Goal: Task Accomplishment & Management: Manage account settings

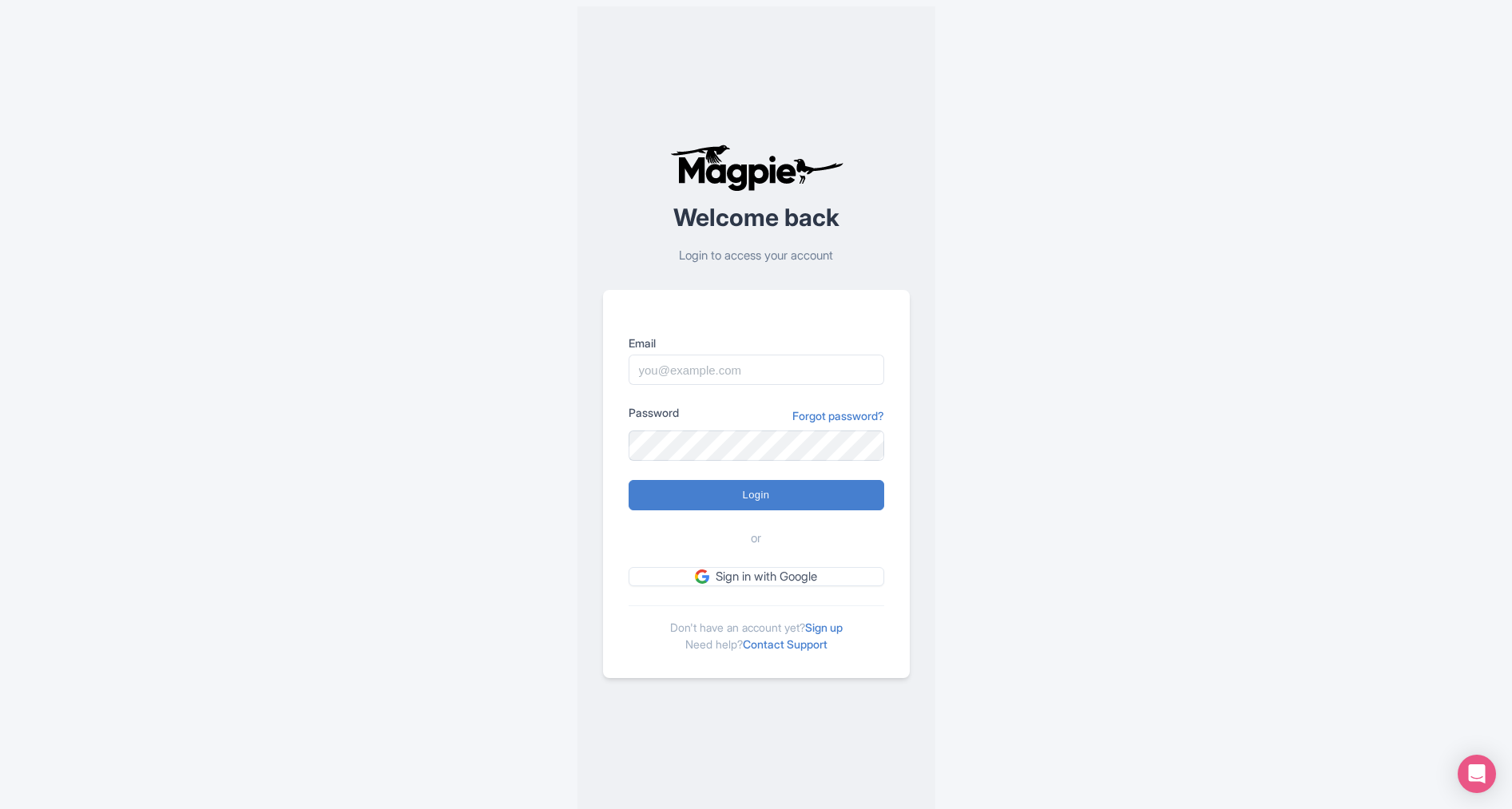
type input "help@tourismtribe.com"
click at [802, 490] on input "Login" at bounding box center [756, 495] width 256 height 31
type input "Logging in..."
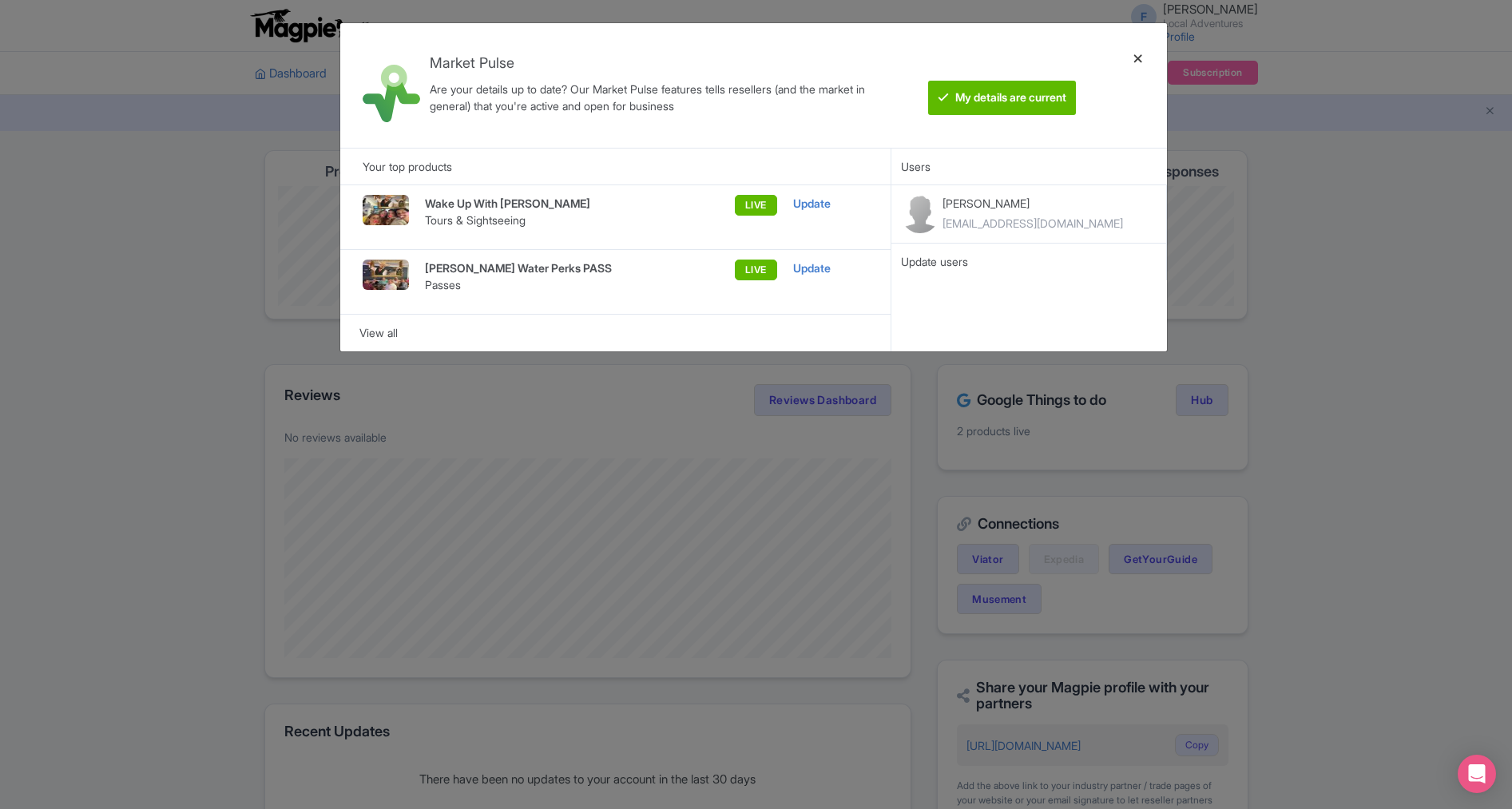
click at [1136, 56] on div at bounding box center [1137, 85] width 38 height 99
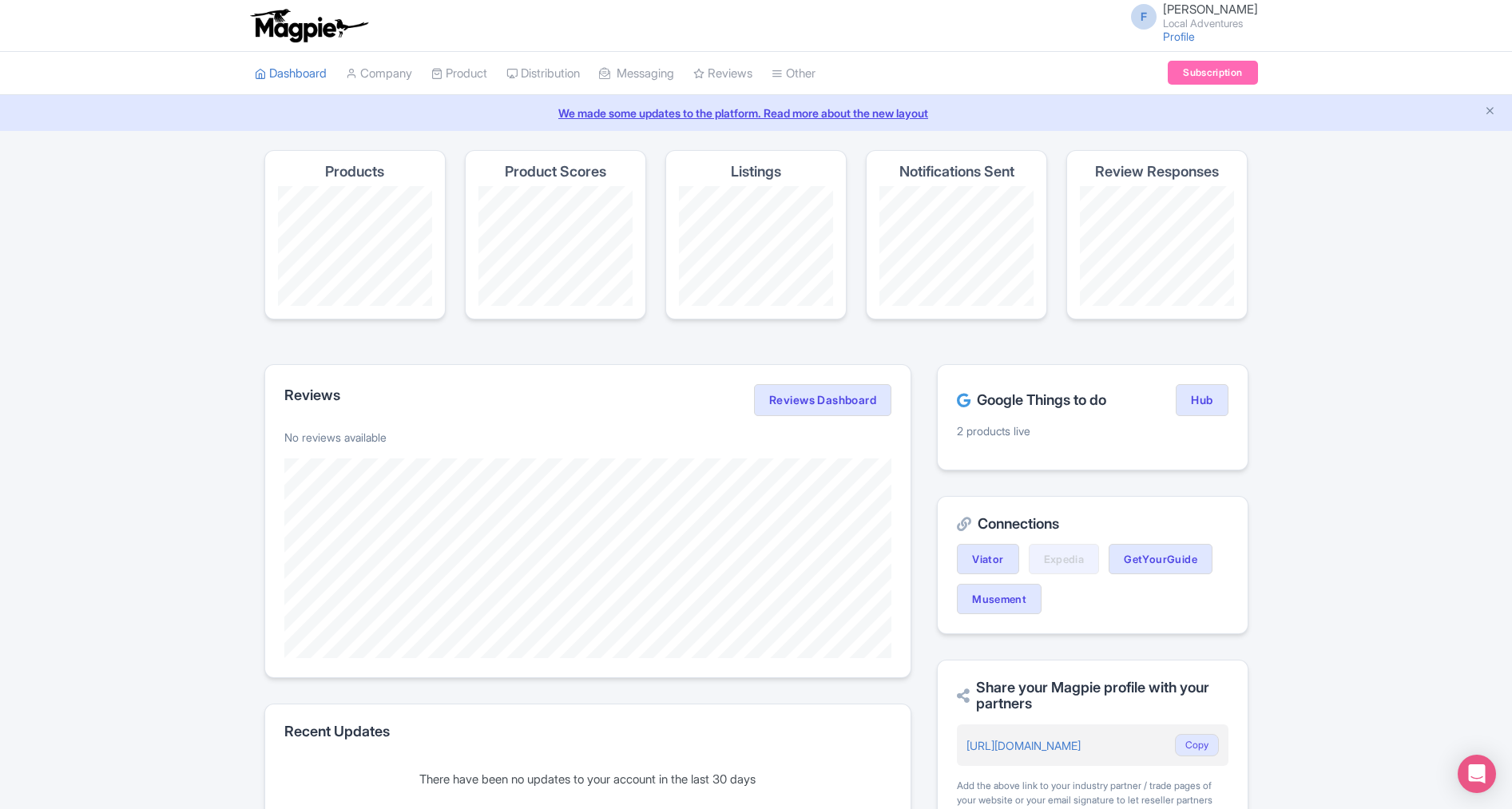
click at [1198, 24] on small "Local Adventures" at bounding box center [1210, 24] width 95 height 10
click at [1174, 126] on link "Sign out" at bounding box center [1181, 124] width 152 height 25
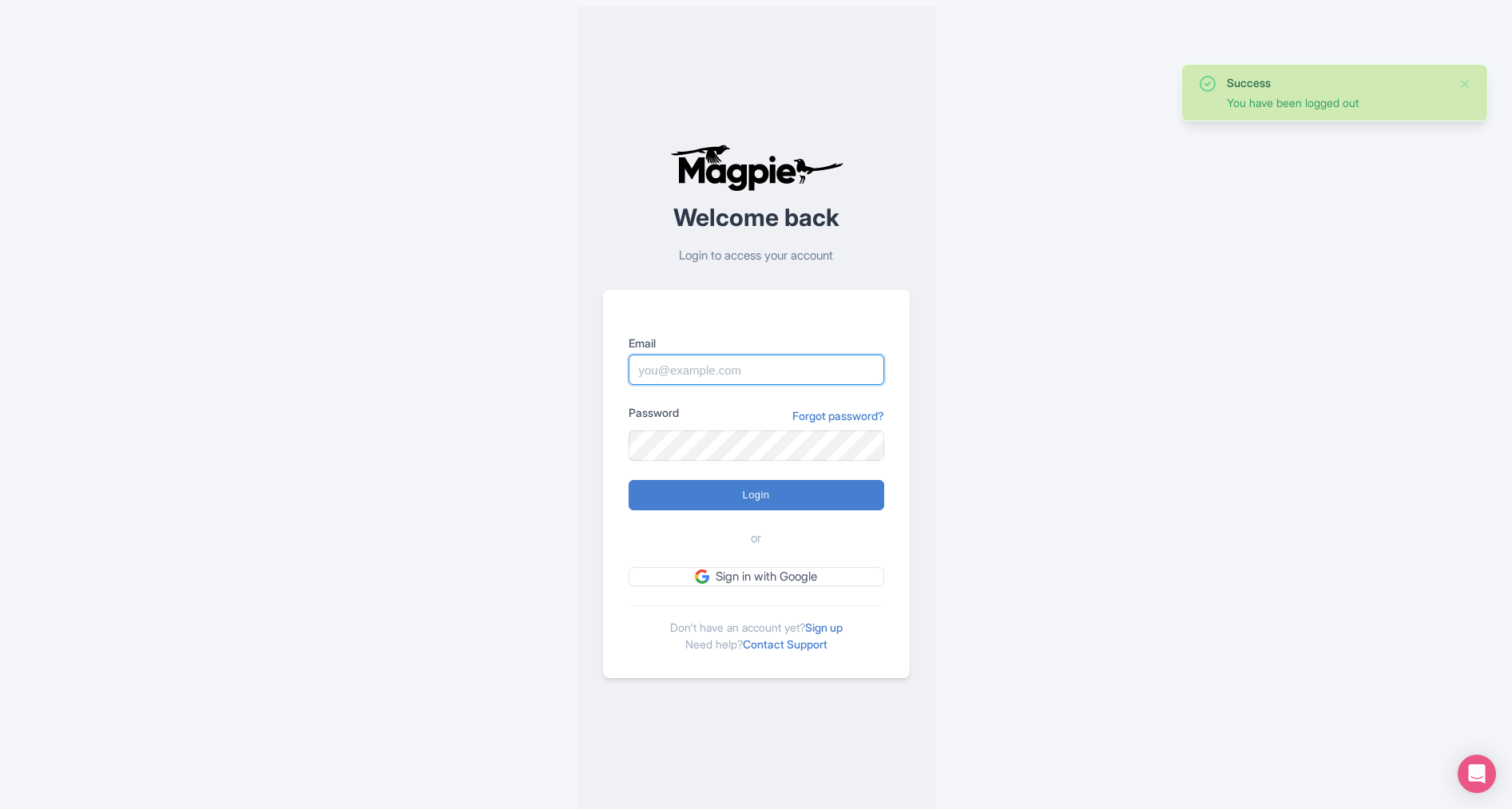
click at [746, 376] on input "Email" at bounding box center [756, 370] width 256 height 31
type input "fabienne@tourismtribe.com"
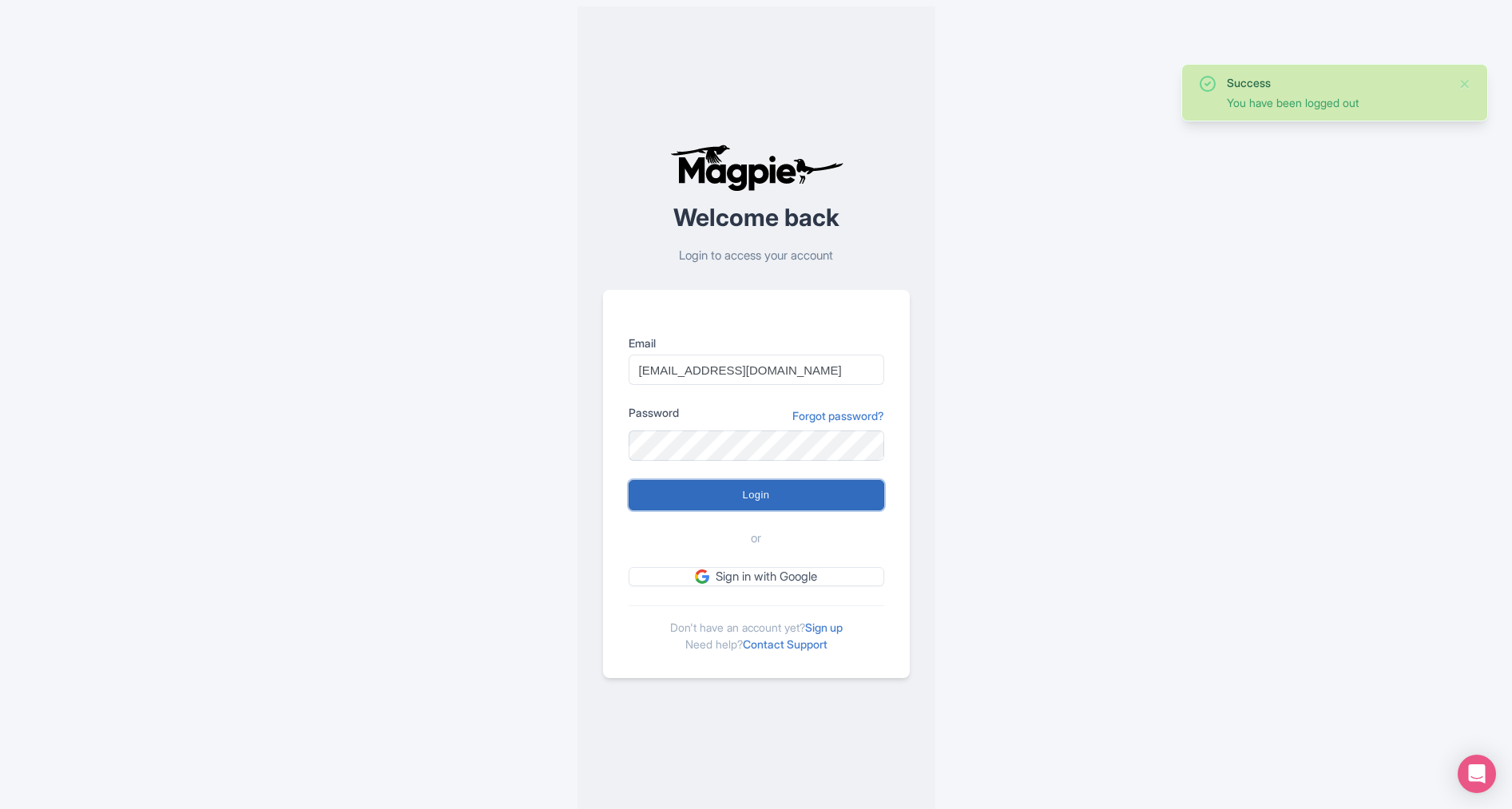
click at [754, 489] on input "Login" at bounding box center [756, 495] width 256 height 31
type input "Logging in..."
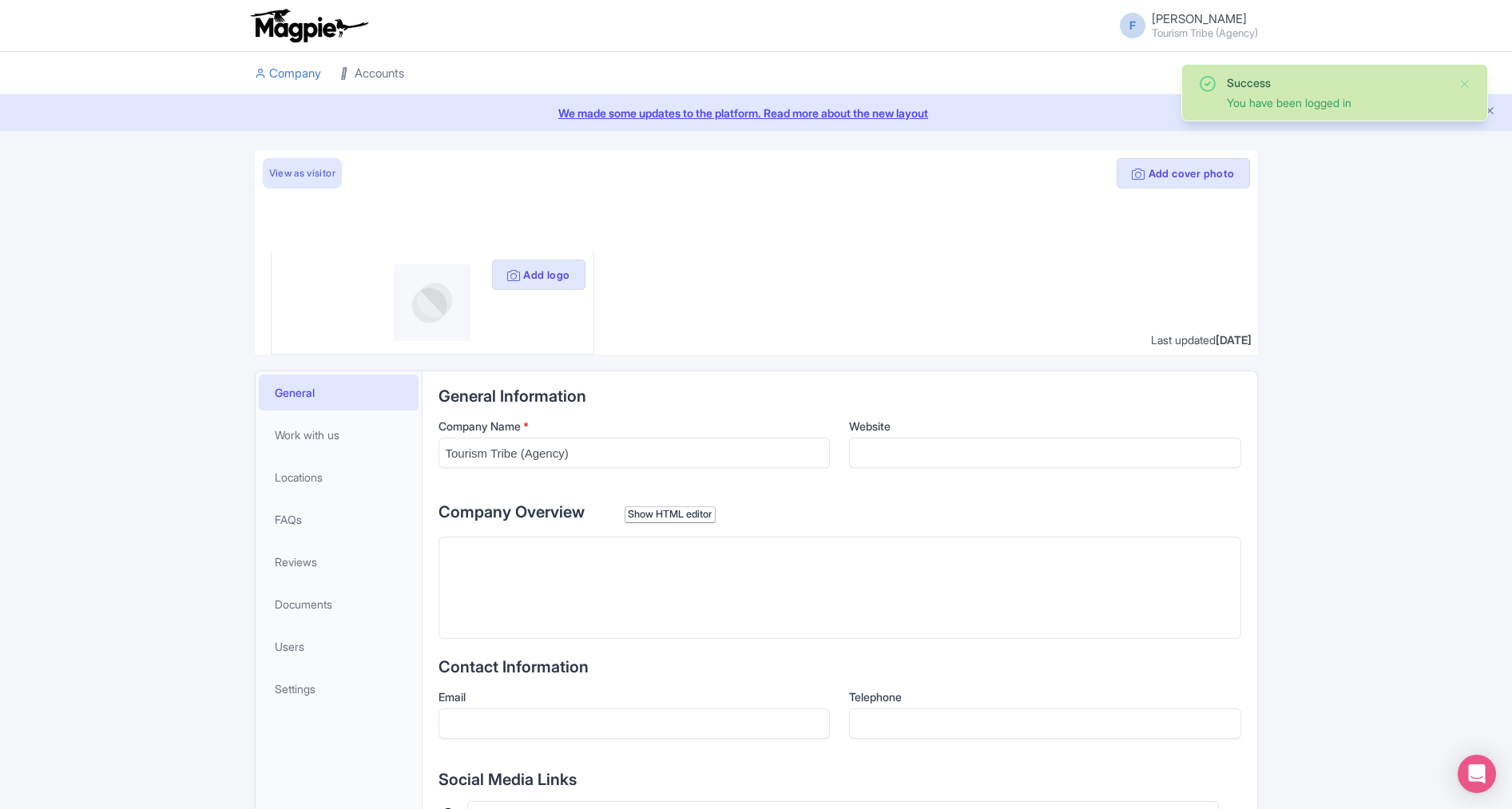
click at [363, 80] on link "Accounts" at bounding box center [371, 74] width 64 height 44
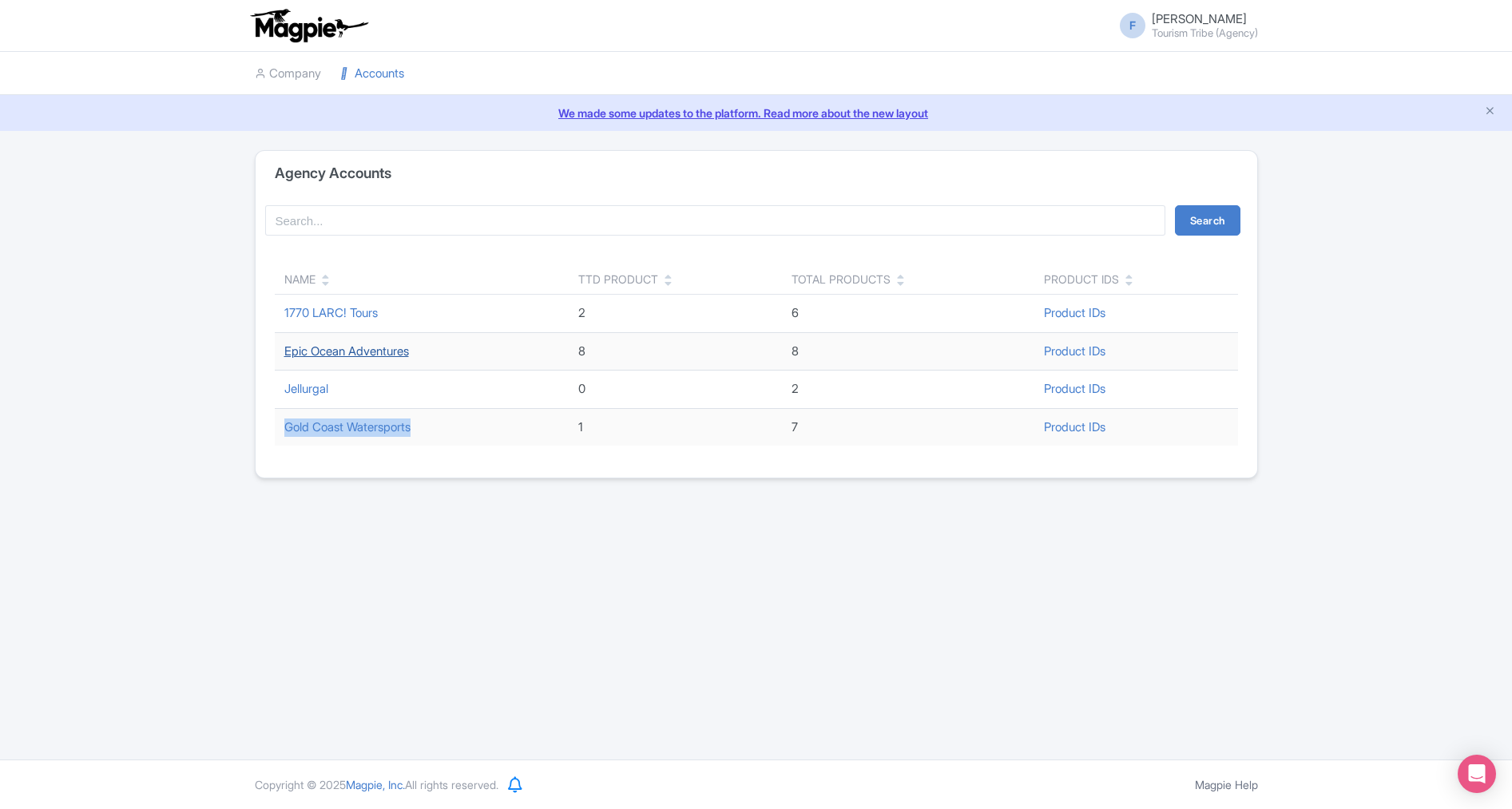
click at [365, 351] on link "Epic Ocean Adventures" at bounding box center [346, 351] width 125 height 15
click at [337, 319] on link "1770 LARC! Tours" at bounding box center [331, 313] width 93 height 15
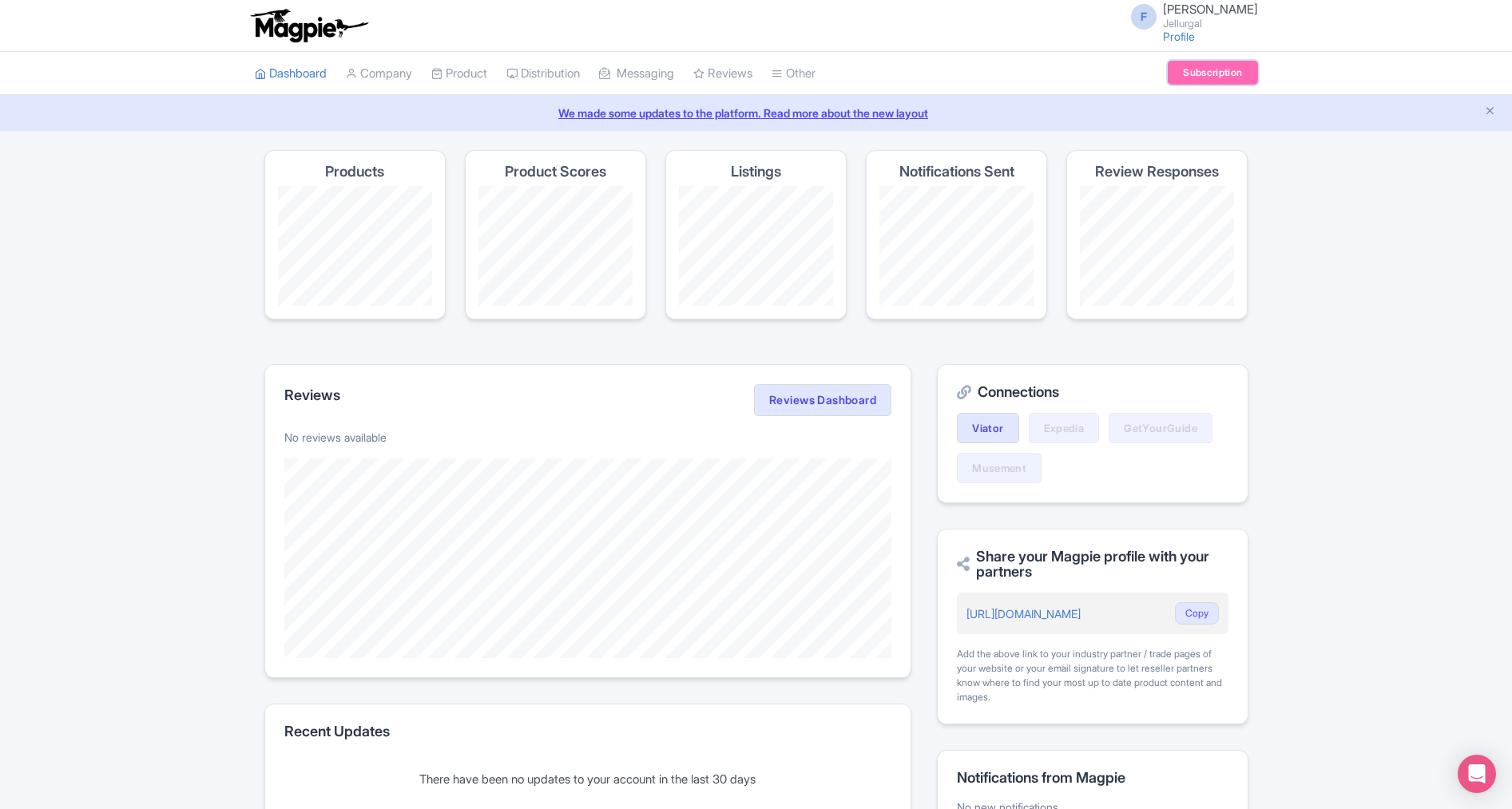
click at [1212, 68] on link "Subscription" at bounding box center [1212, 72] width 89 height 24
click at [1192, 24] on small "Jellurgal" at bounding box center [1210, 24] width 95 height 10
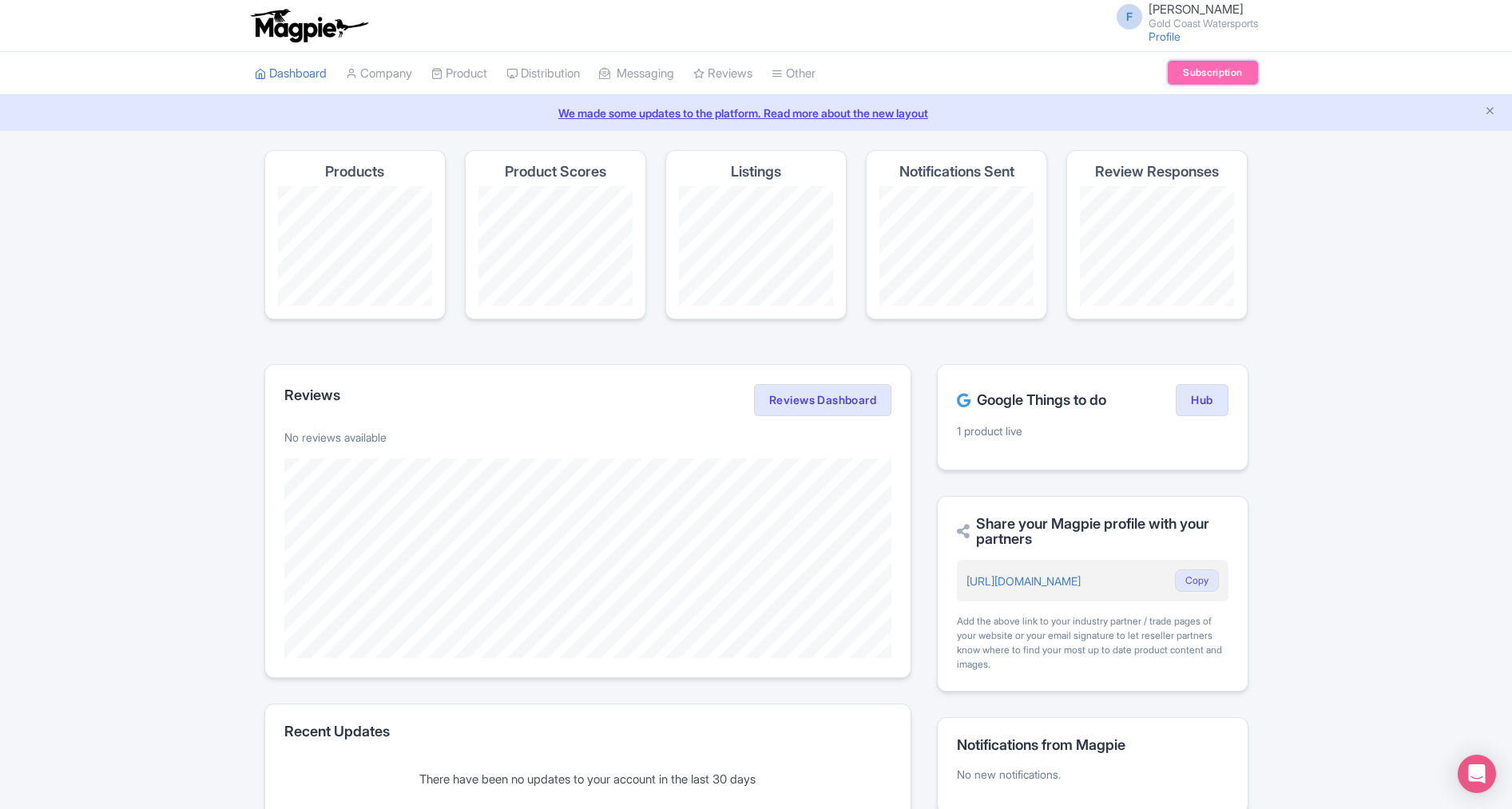
click at [1188, 70] on link "Subscription" at bounding box center [1212, 72] width 89 height 24
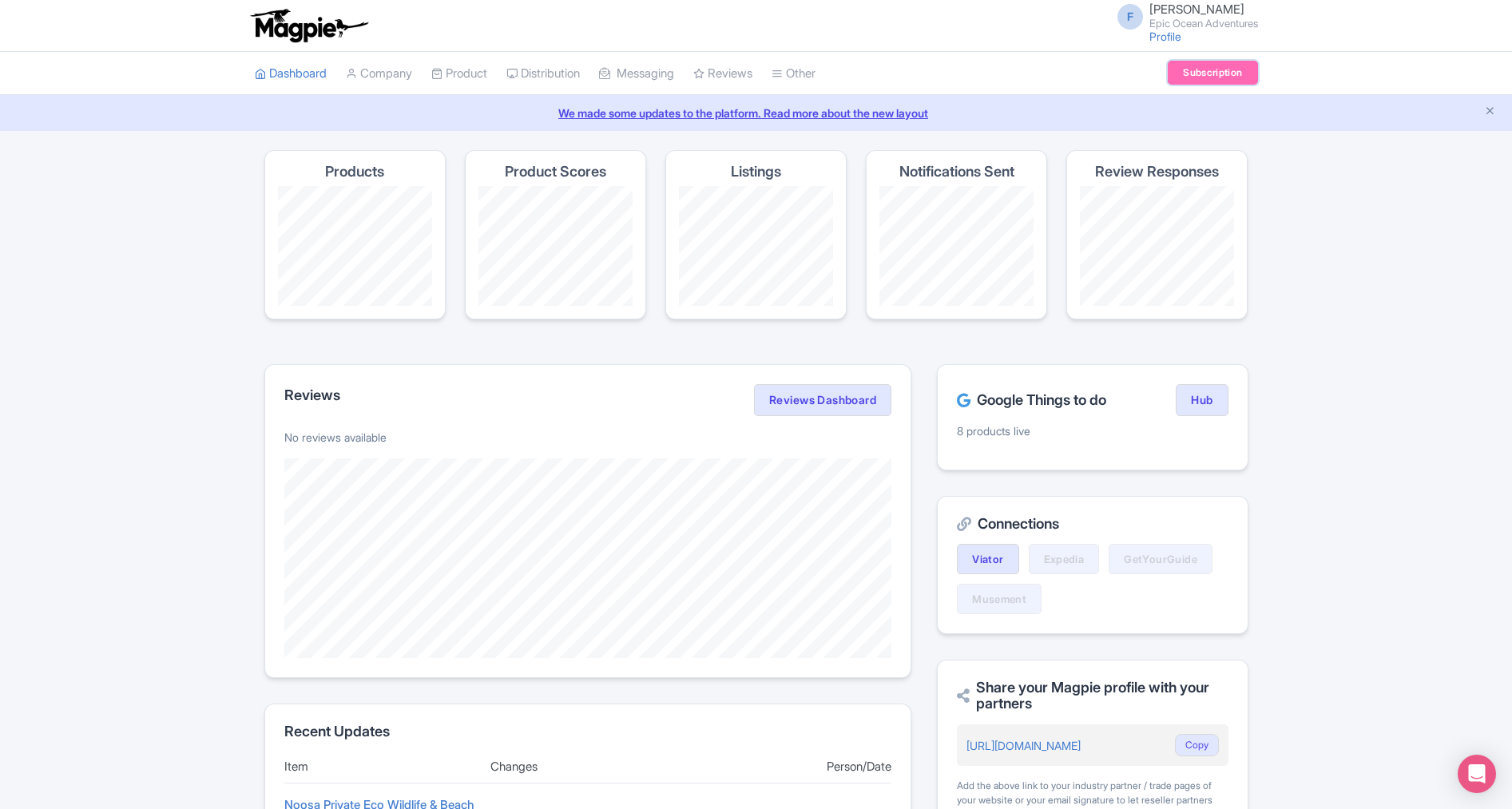
click at [1209, 70] on link "Subscription" at bounding box center [1212, 72] width 89 height 24
click at [1186, 82] on link "Subscription" at bounding box center [1212, 72] width 89 height 24
